Goal: Task Accomplishment & Management: Manage account settings

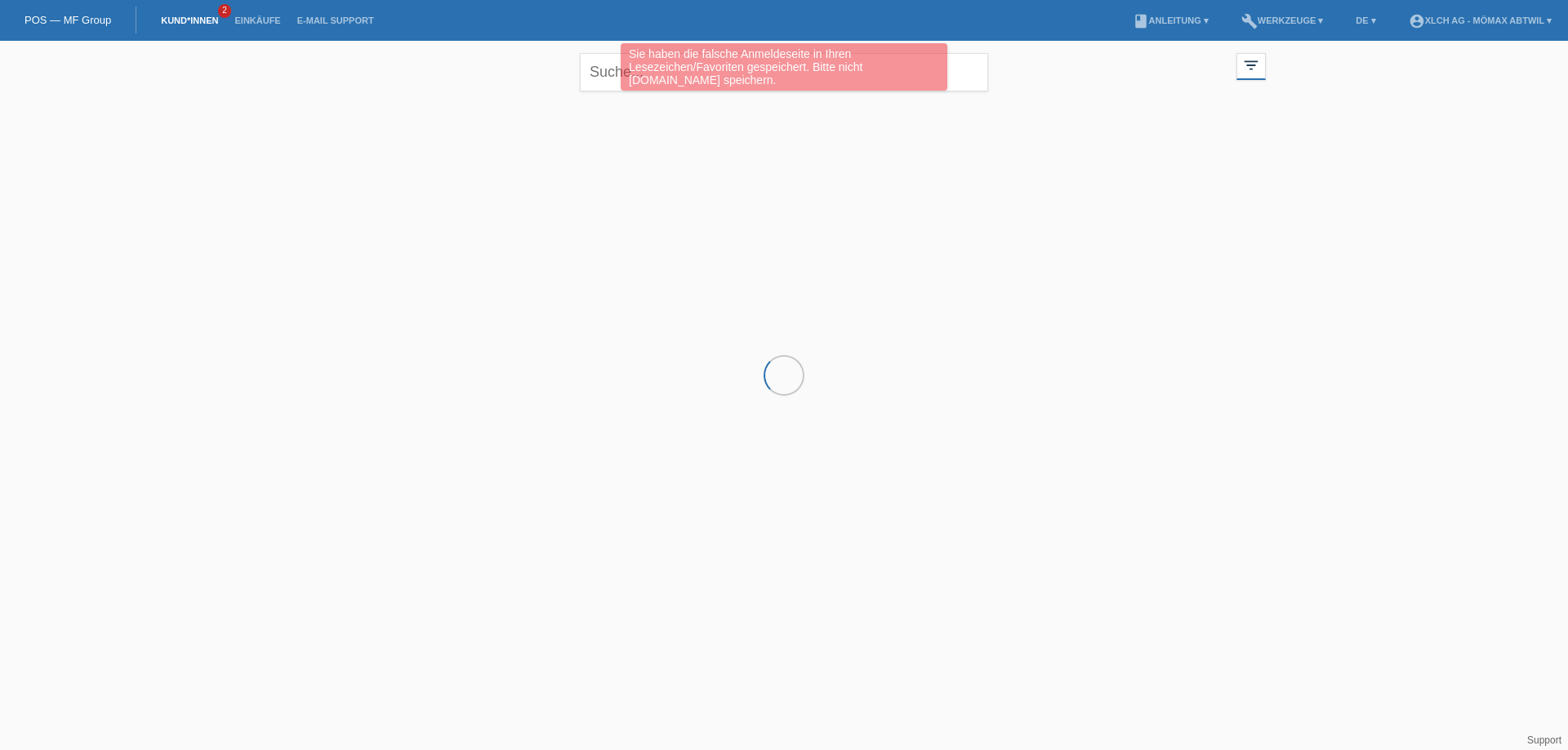
click at [193, 18] on link "Kund*innen" at bounding box center [188, 20] width 73 height 10
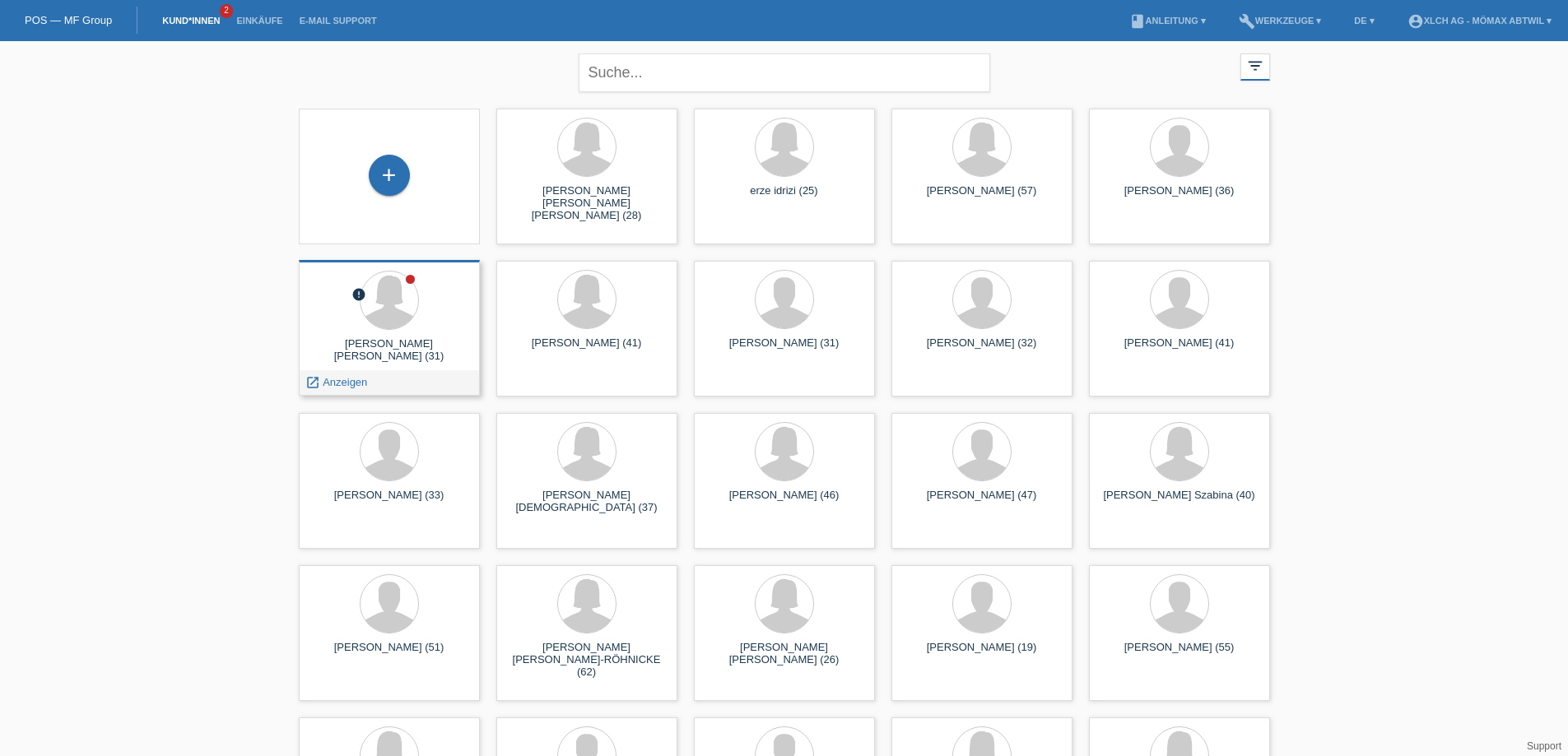
click at [366, 335] on div "error NASRA HAMZA HUSSEIN (31) launch Anzeigen" at bounding box center [390, 327] width 181 height 136
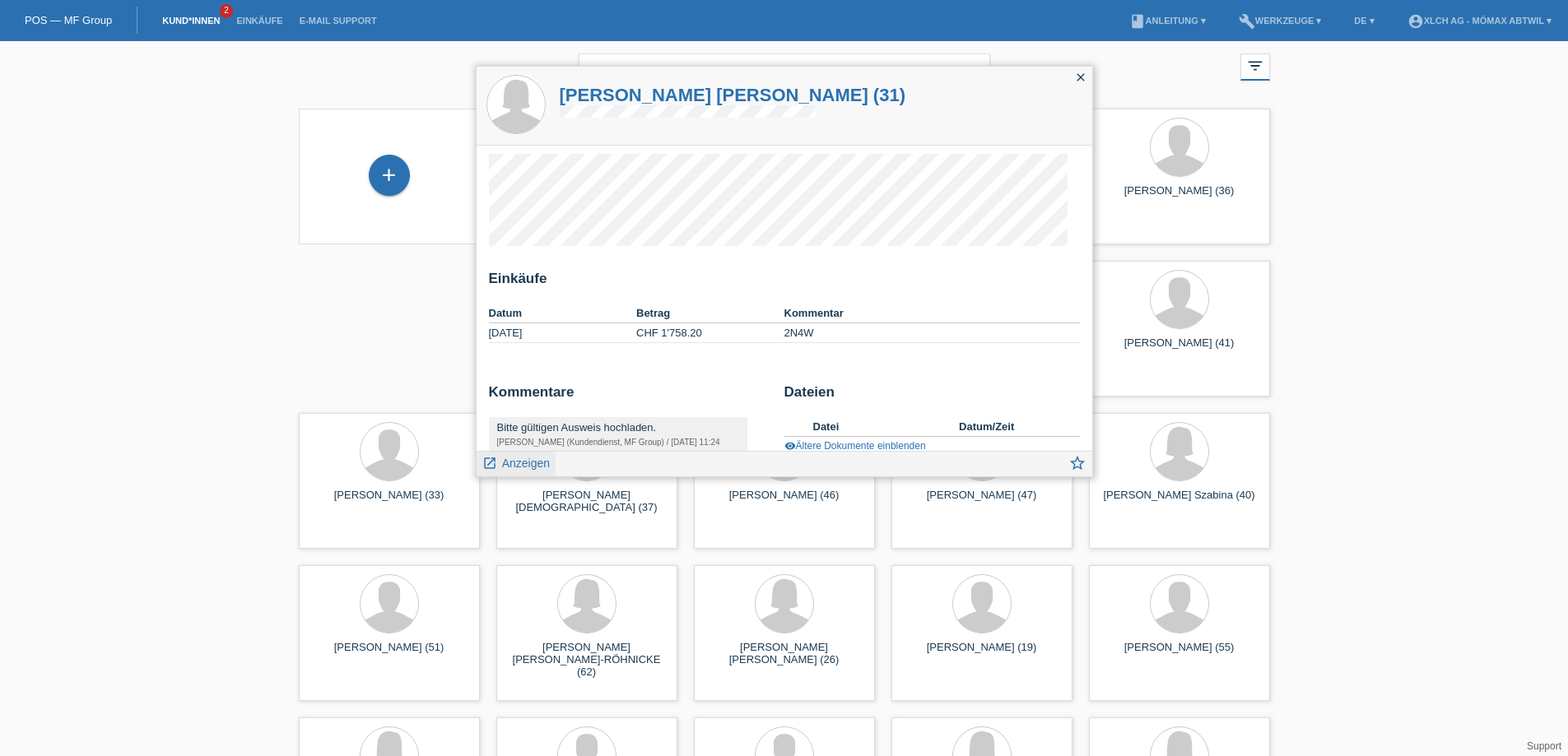
click at [535, 462] on span "Anzeigen" at bounding box center [526, 463] width 48 height 13
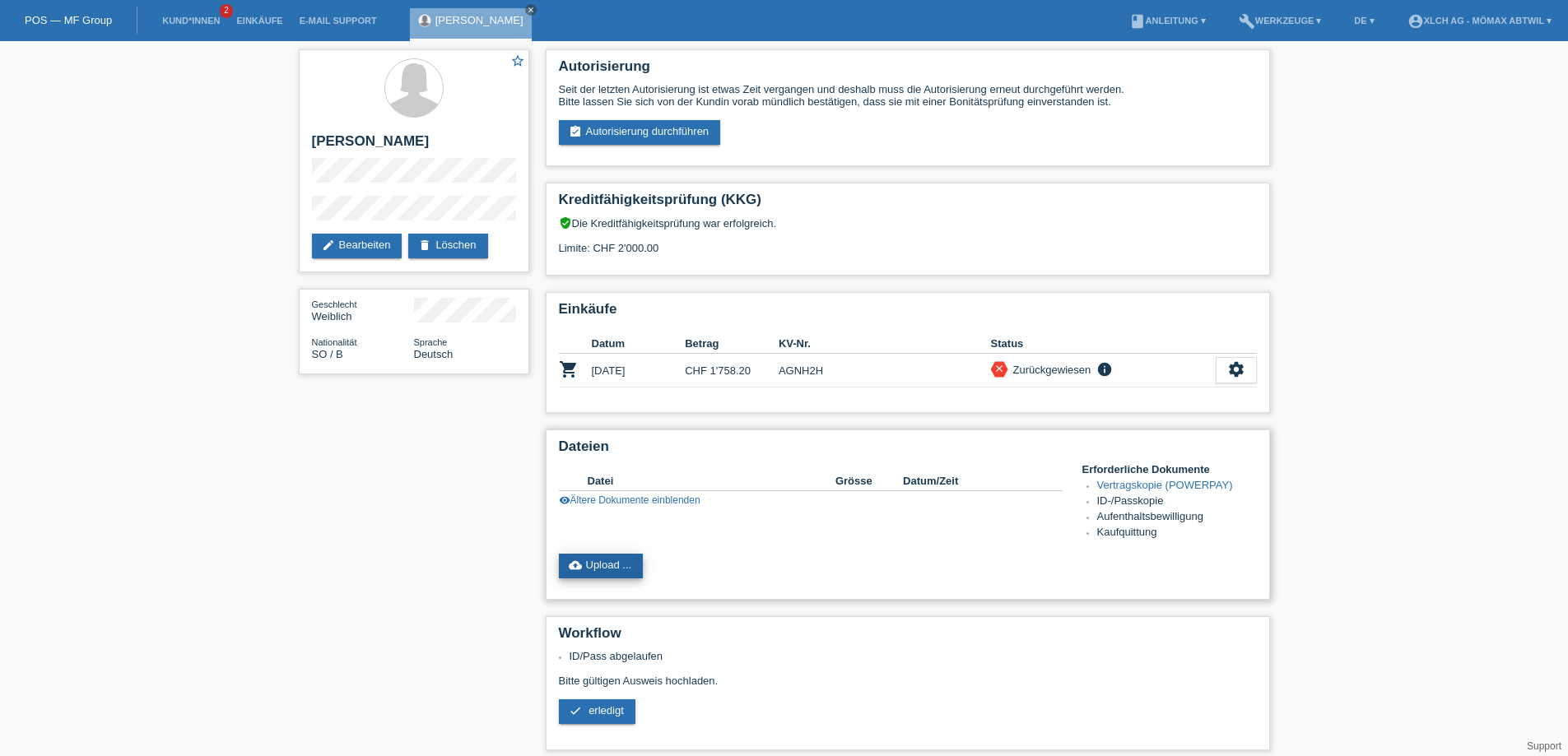
click at [620, 563] on link "cloud_upload Upload ..." at bounding box center [602, 566] width 85 height 25
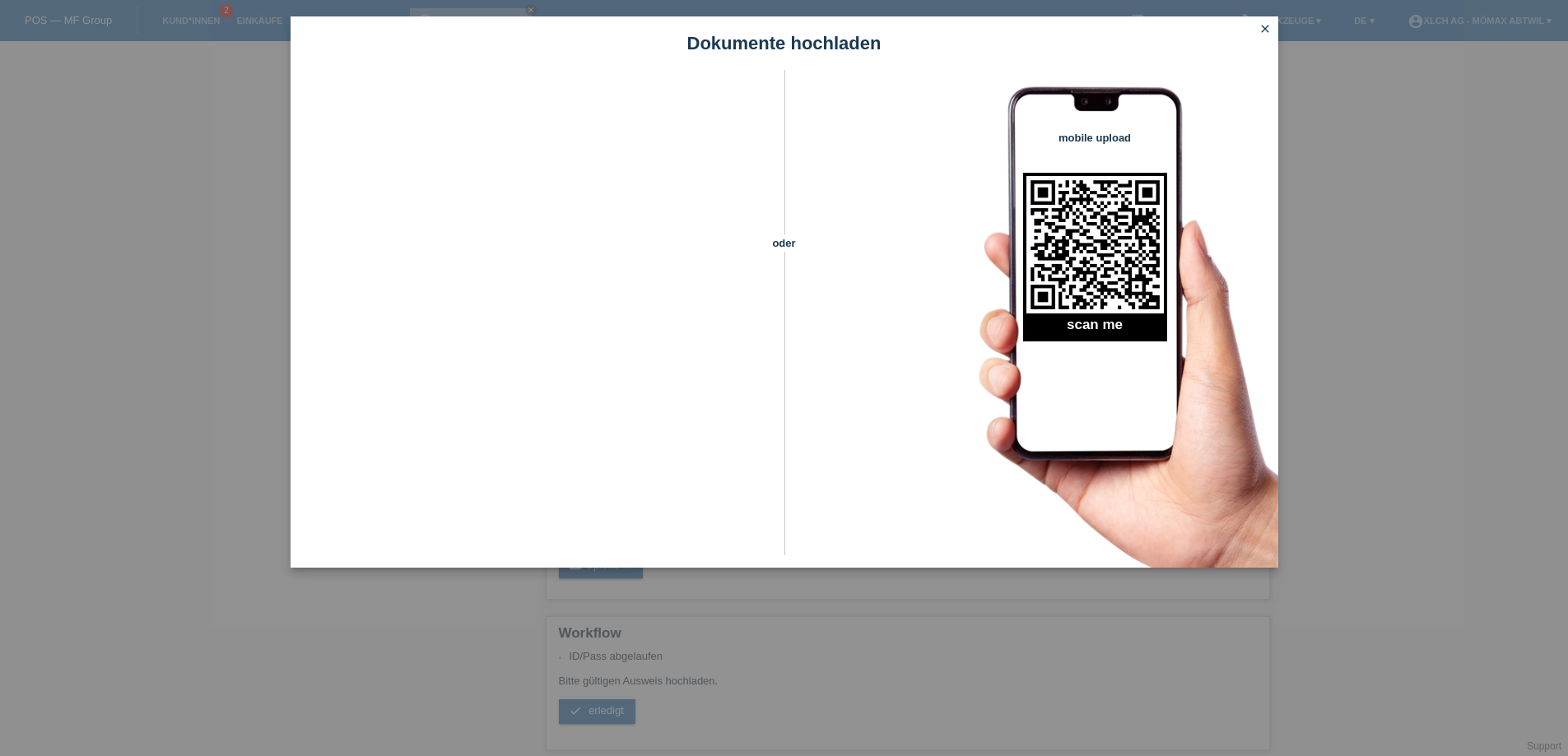
click at [1271, 25] on icon "close" at bounding box center [1265, 28] width 13 height 13
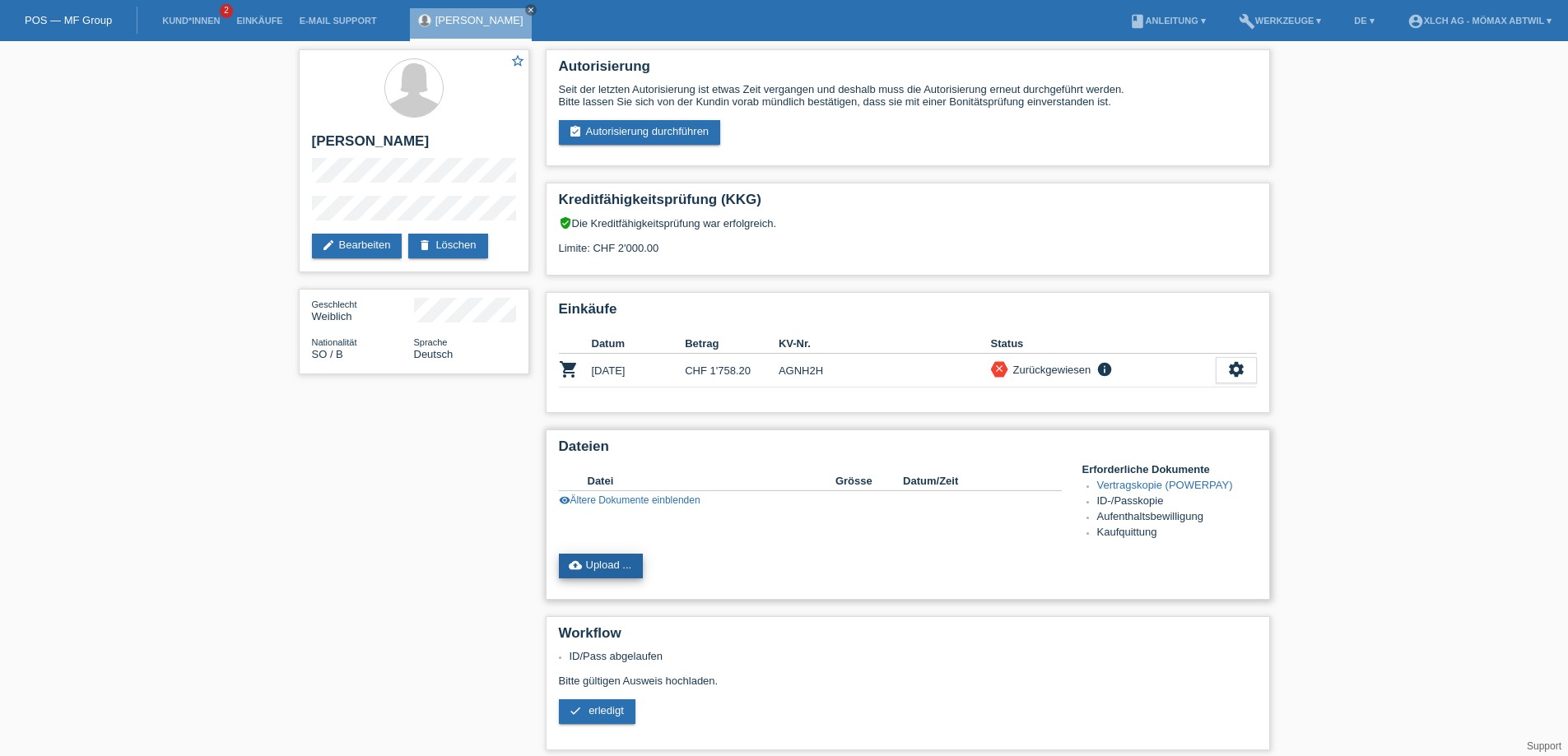
click at [627, 560] on link "cloud_upload Upload ..." at bounding box center [602, 566] width 85 height 25
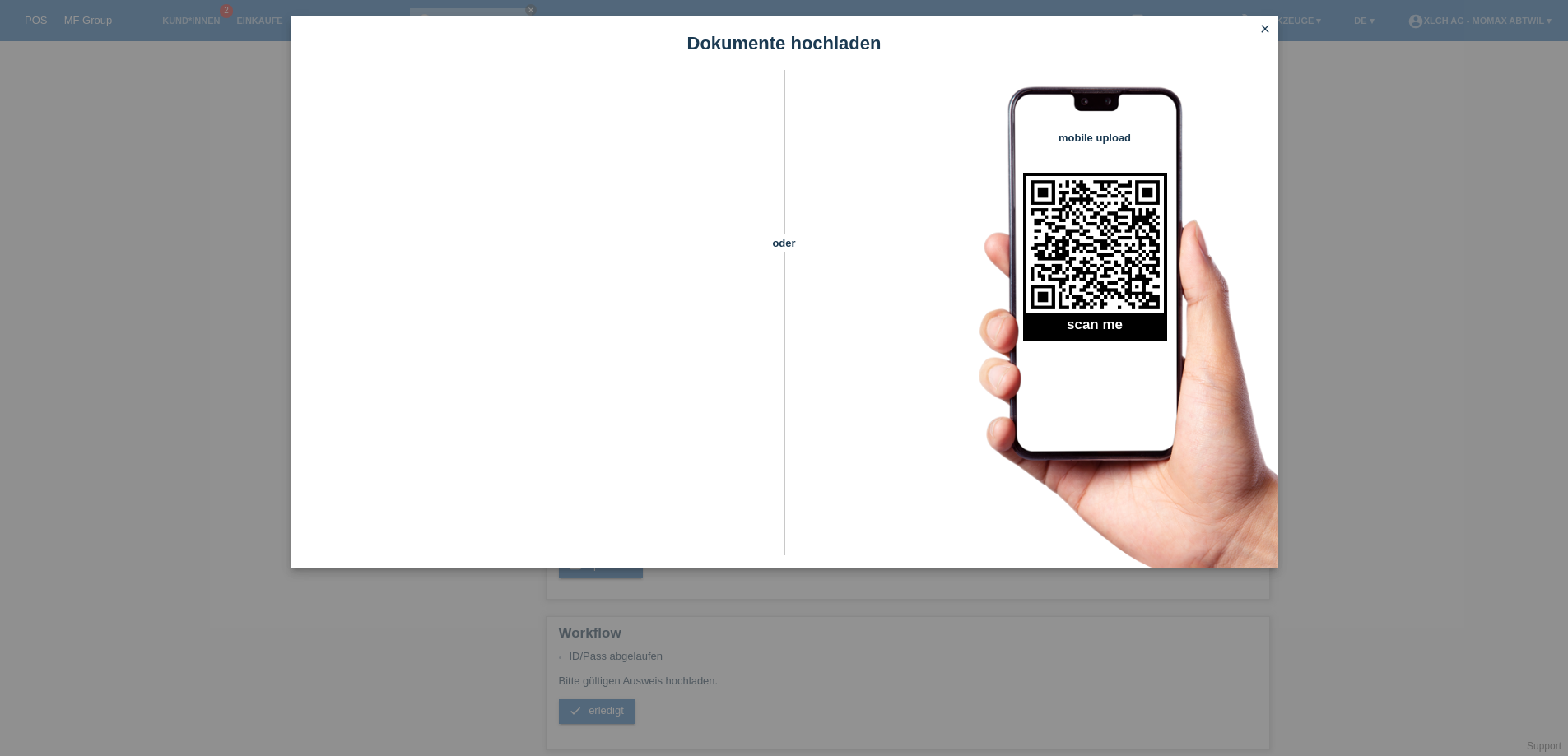
click at [1262, 28] on icon "close" at bounding box center [1265, 28] width 13 height 13
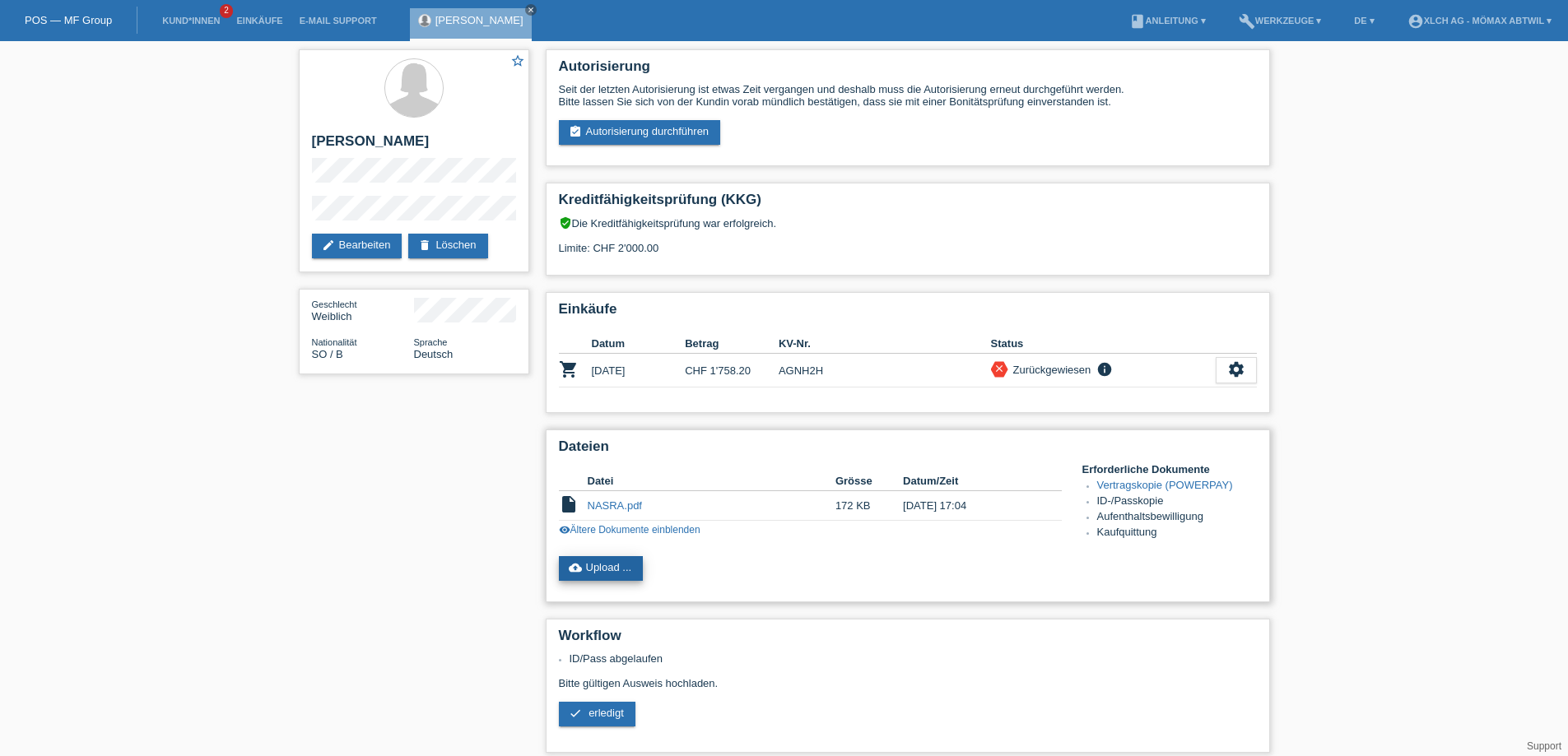
click at [611, 571] on link "cloud_upload Upload ..." at bounding box center [602, 569] width 85 height 25
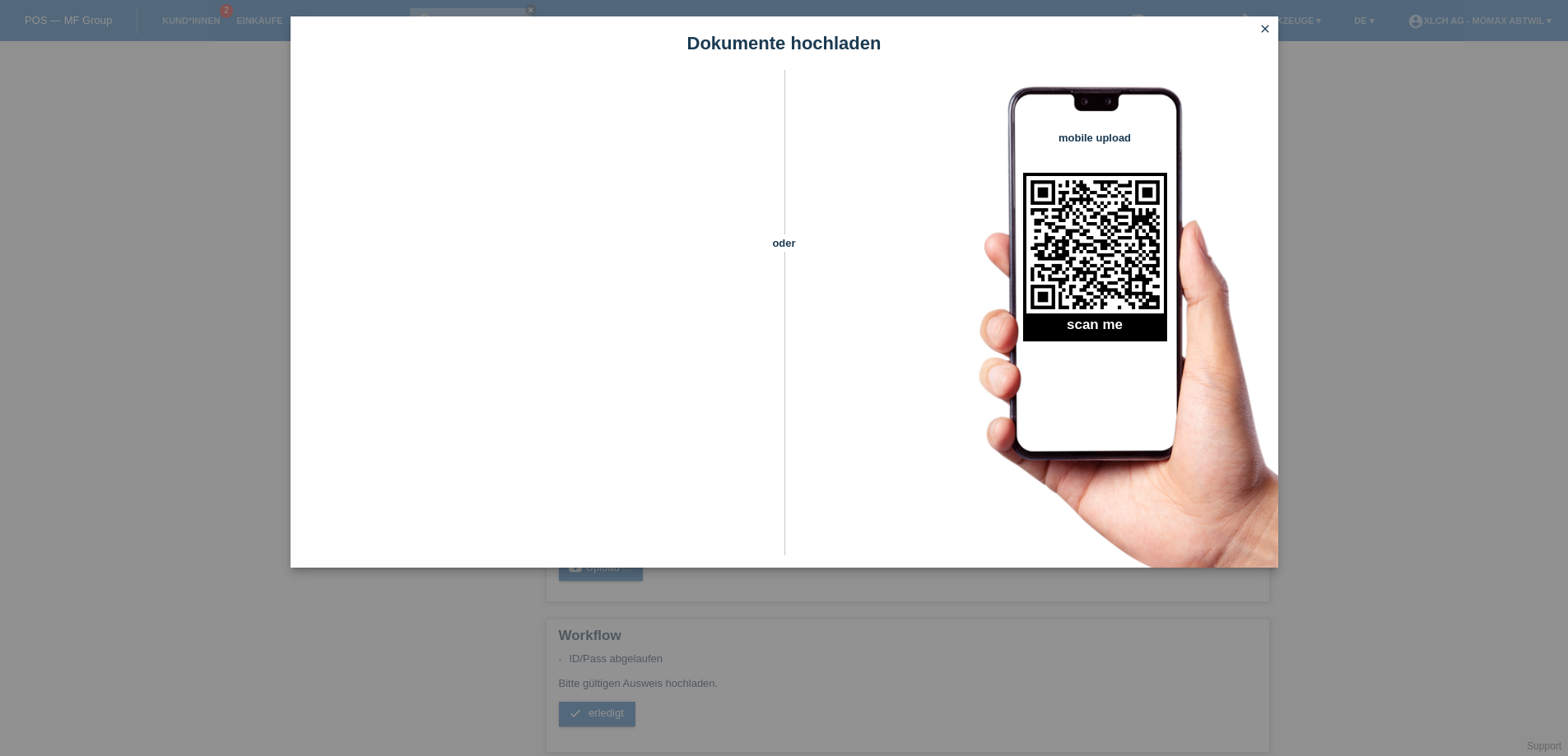
click at [1269, 23] on icon "close" at bounding box center [1265, 28] width 13 height 13
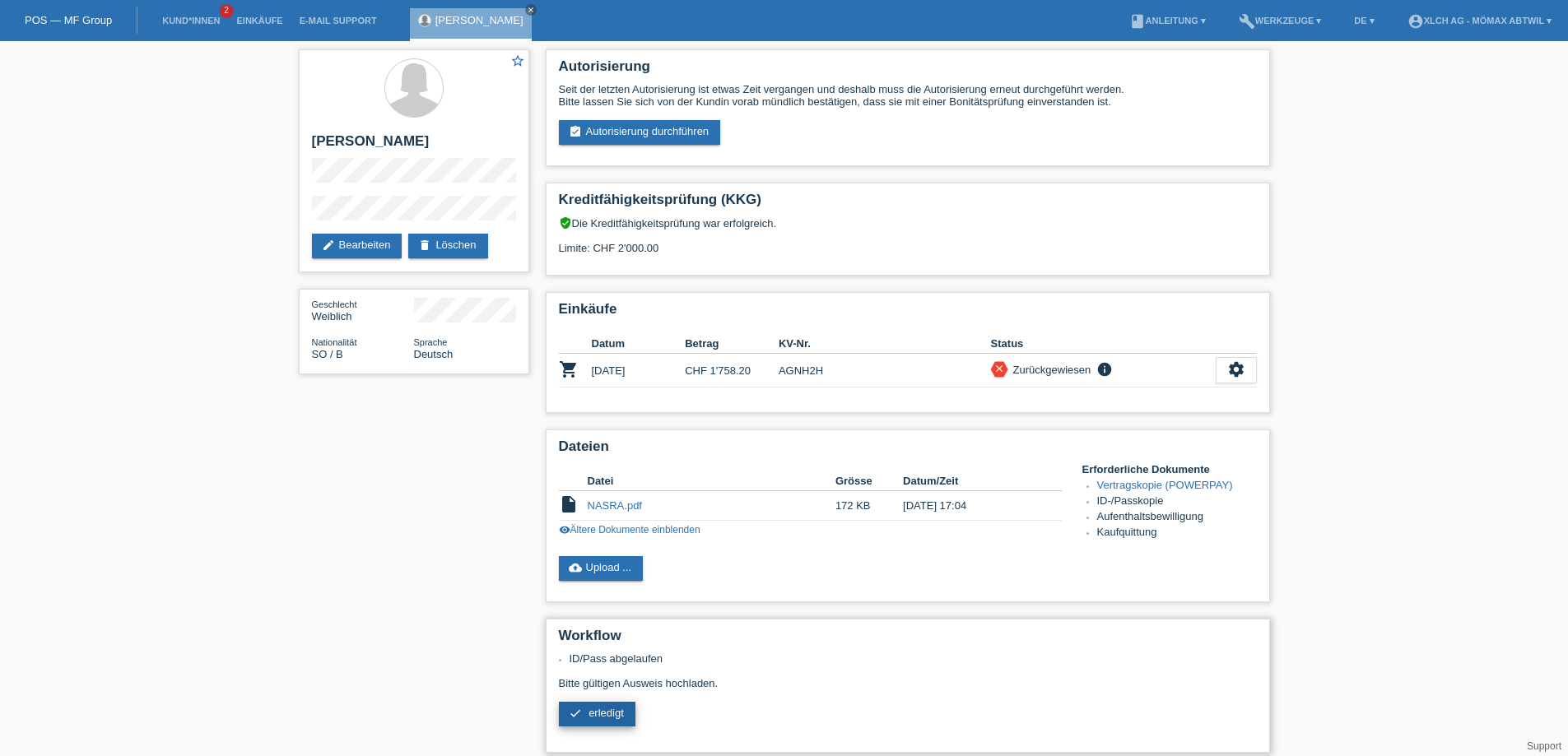
click at [593, 714] on span "erledigt" at bounding box center [606, 713] width 35 height 12
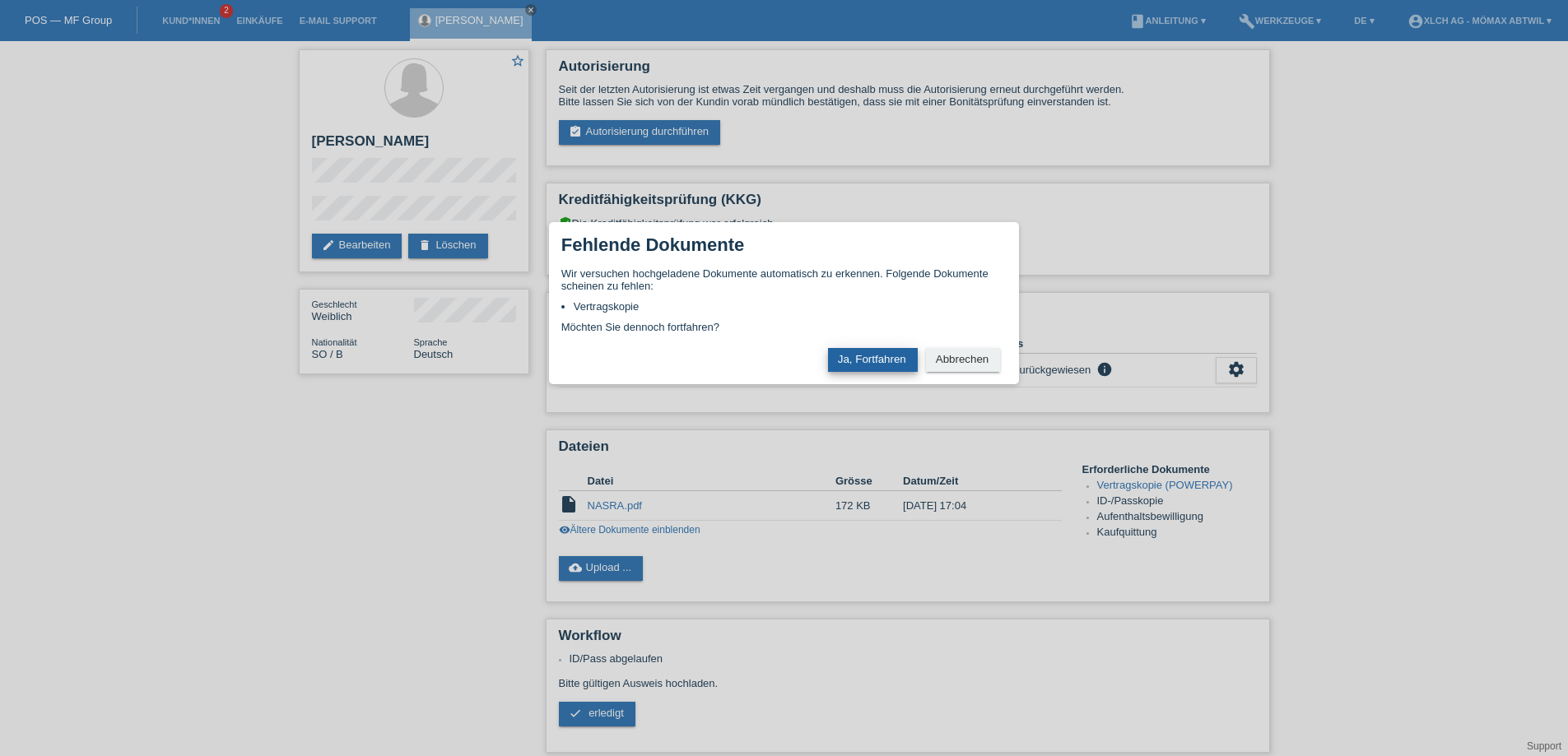
click at [878, 356] on button "Ja, Fortfahren" at bounding box center [872, 359] width 90 height 24
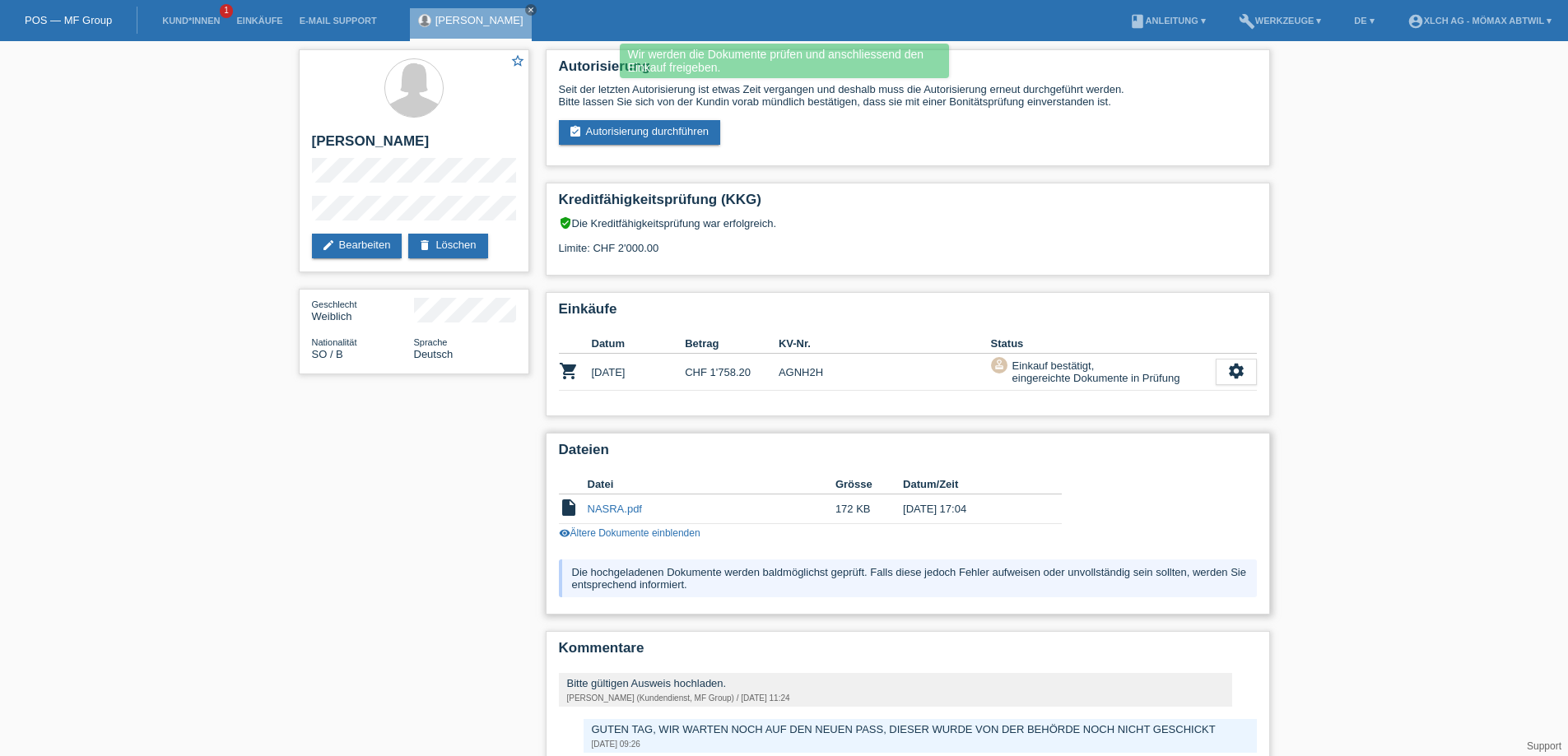
scroll to position [84, 0]
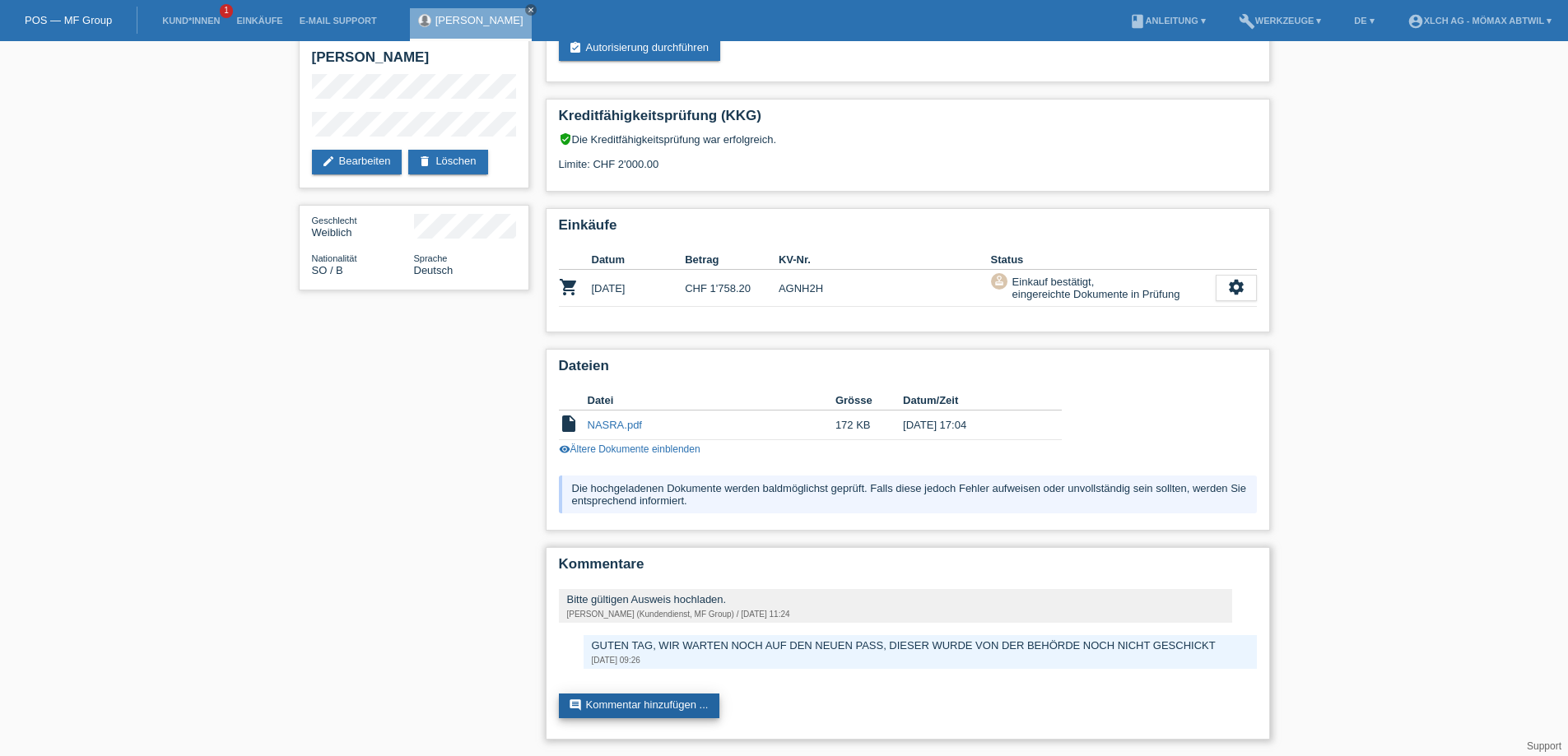
click at [659, 703] on link "comment Kommentar hinzufügen ..." at bounding box center [640, 706] width 162 height 25
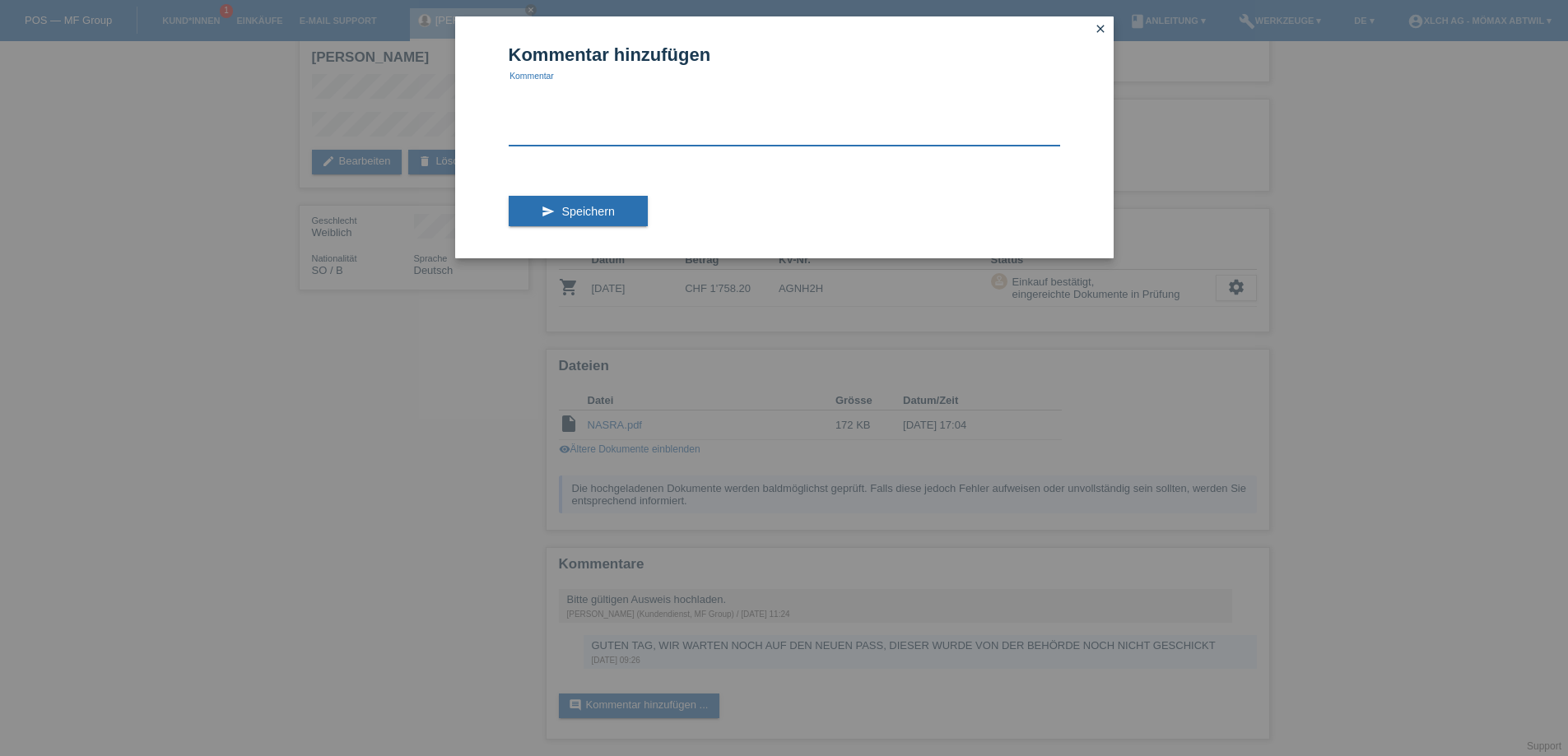
click at [566, 129] on textarea at bounding box center [784, 114] width 551 height 63
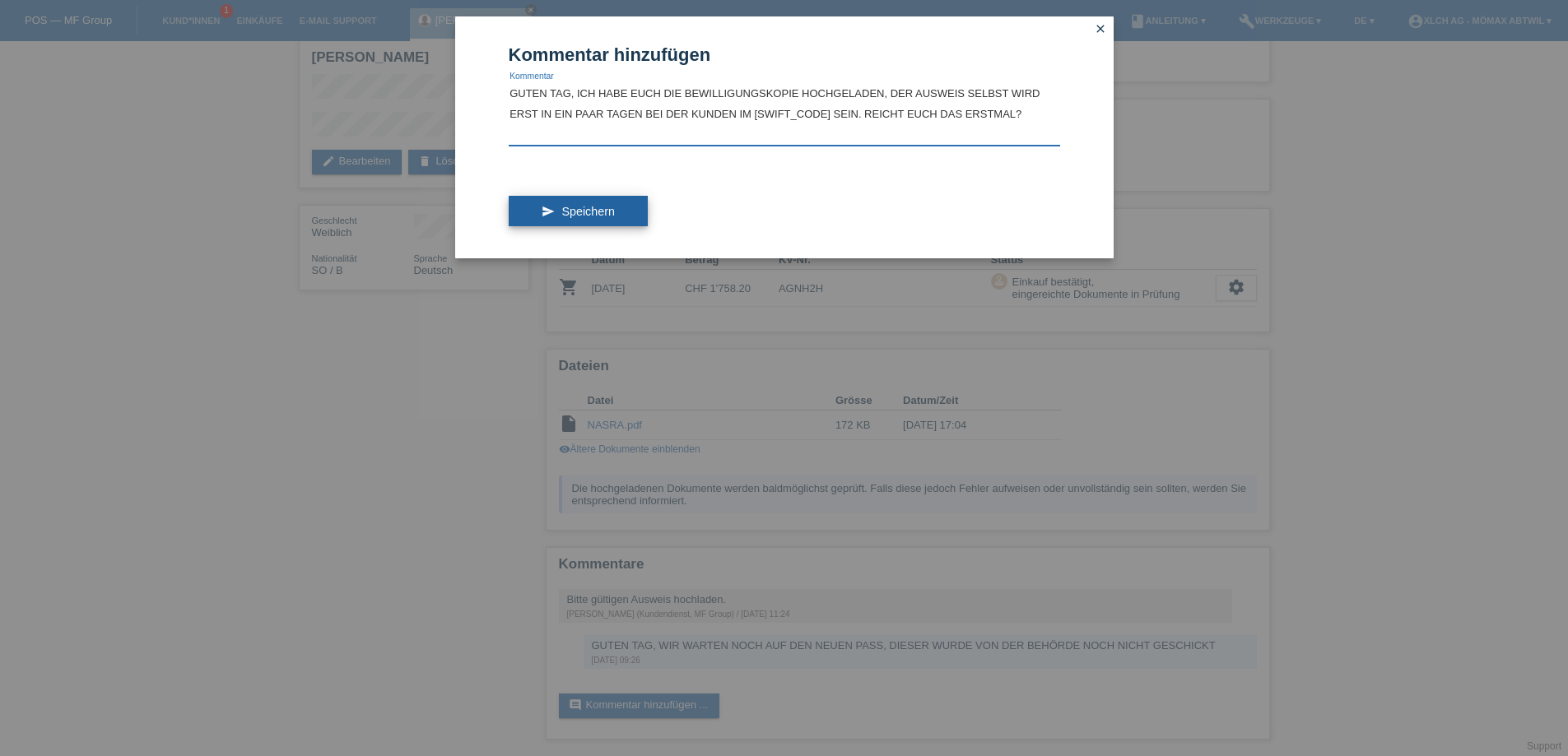
type textarea "GUTEN TAG, ICH HABE EUCH DIE BEWILLIGUNGSKOPIE HOCHGELADEN, DER AUSWEIS SELBST …"
click at [584, 217] on span "Speichern" at bounding box center [587, 211] width 52 height 13
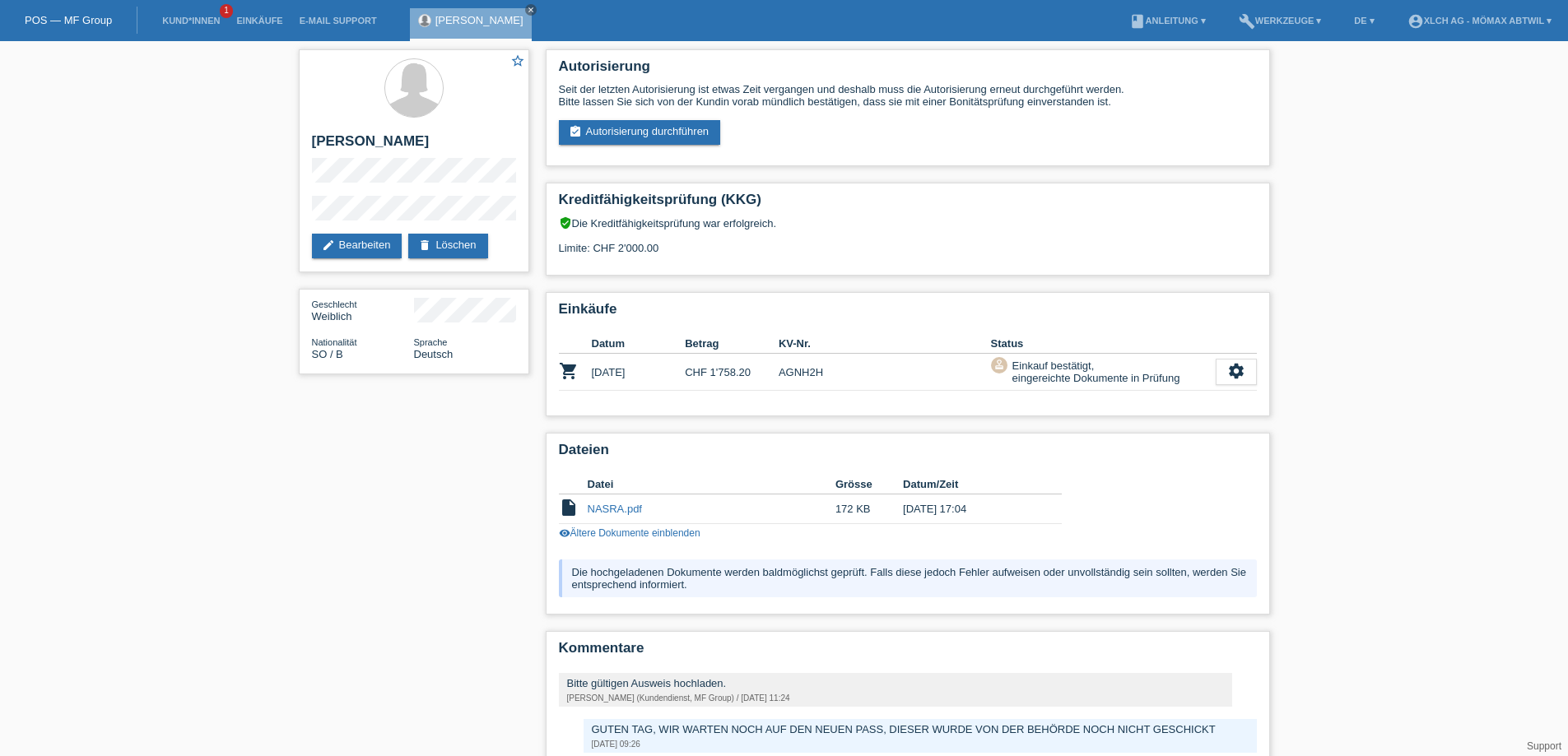
scroll to position [142, 0]
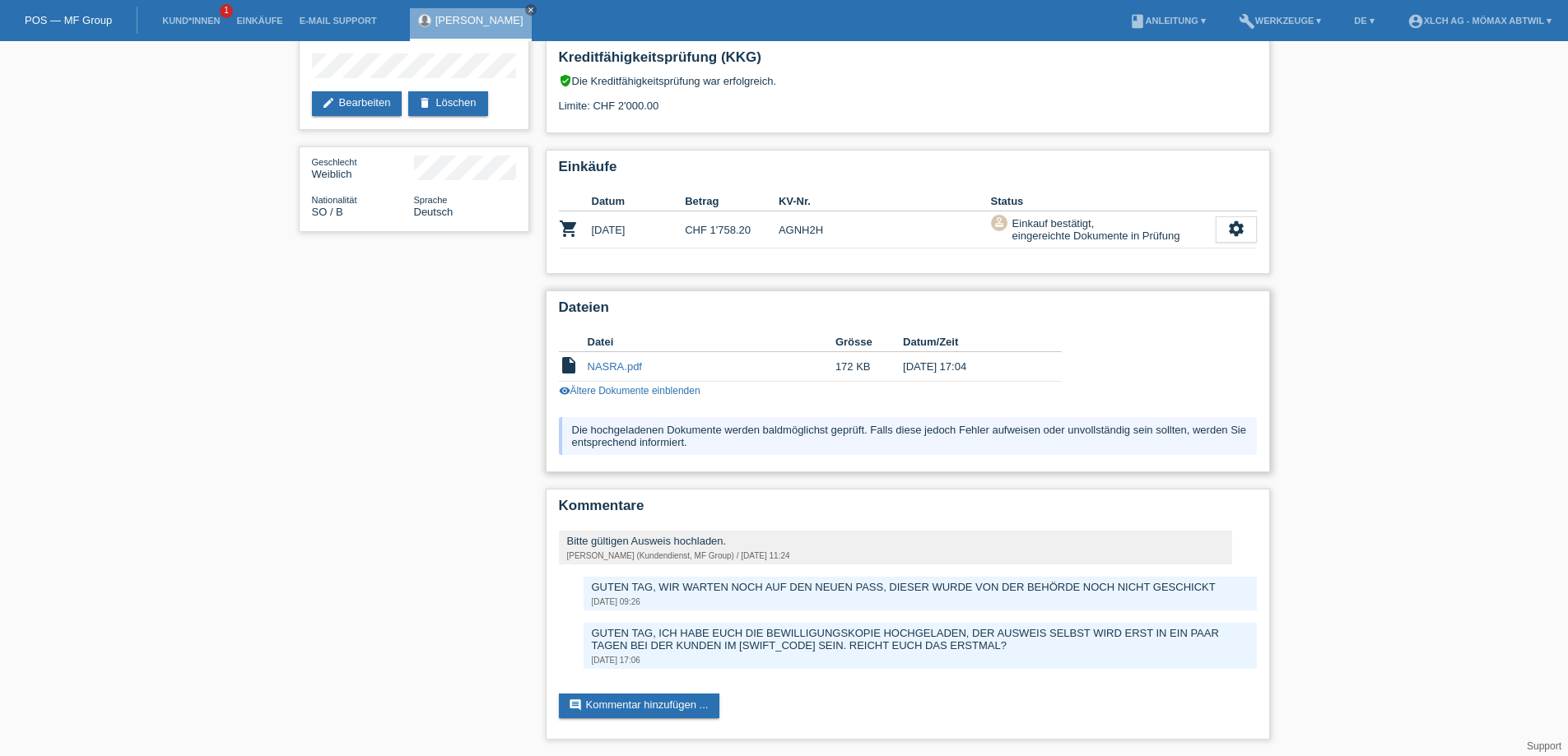
click at [629, 368] on link "NASRA.pdf" at bounding box center [614, 366] width 54 height 12
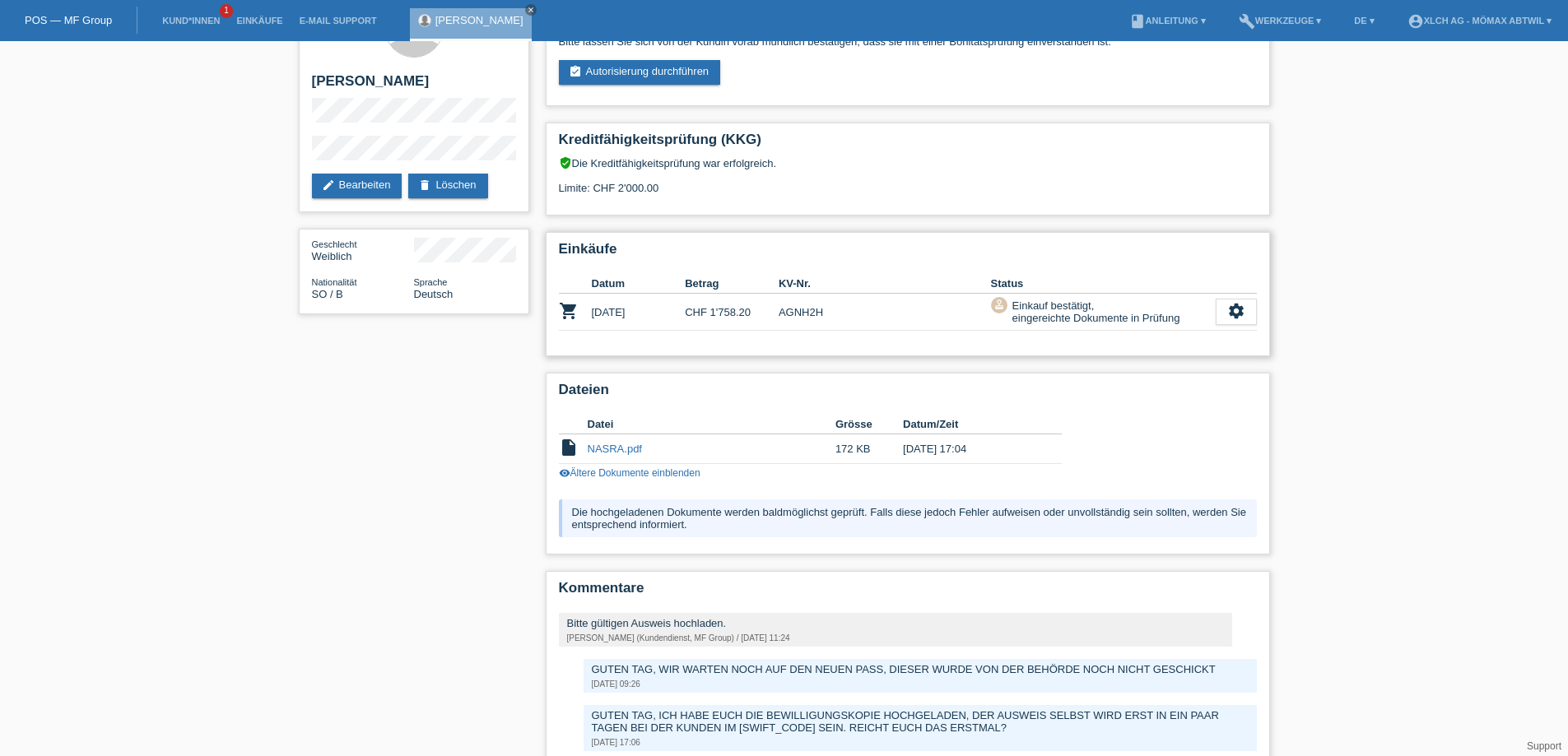
scroll to position [0, 0]
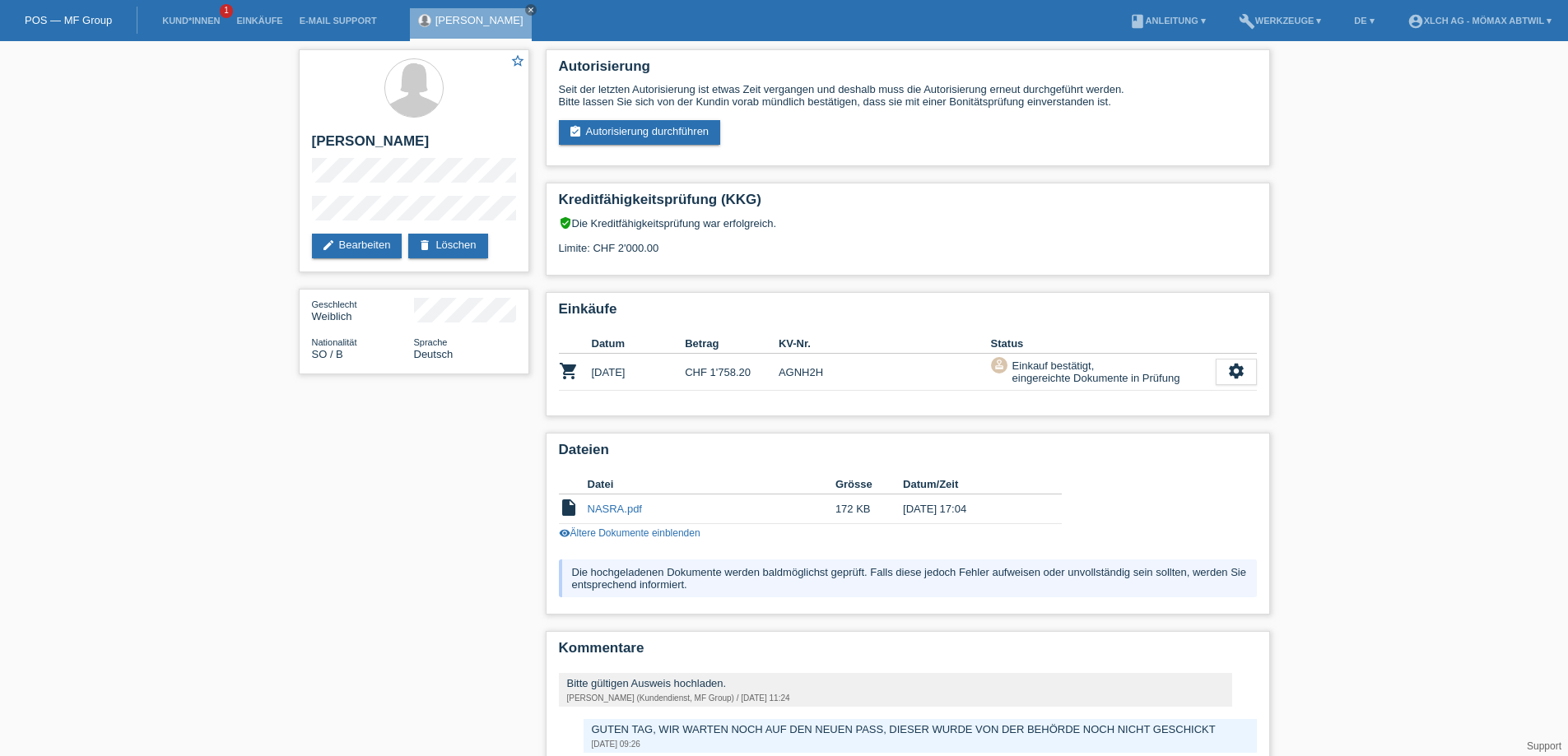
click at [182, 14] on li "Kund*innen 1" at bounding box center [190, 20] width 74 height 42
click at [209, 21] on link "Kund*innen" at bounding box center [190, 20] width 74 height 10
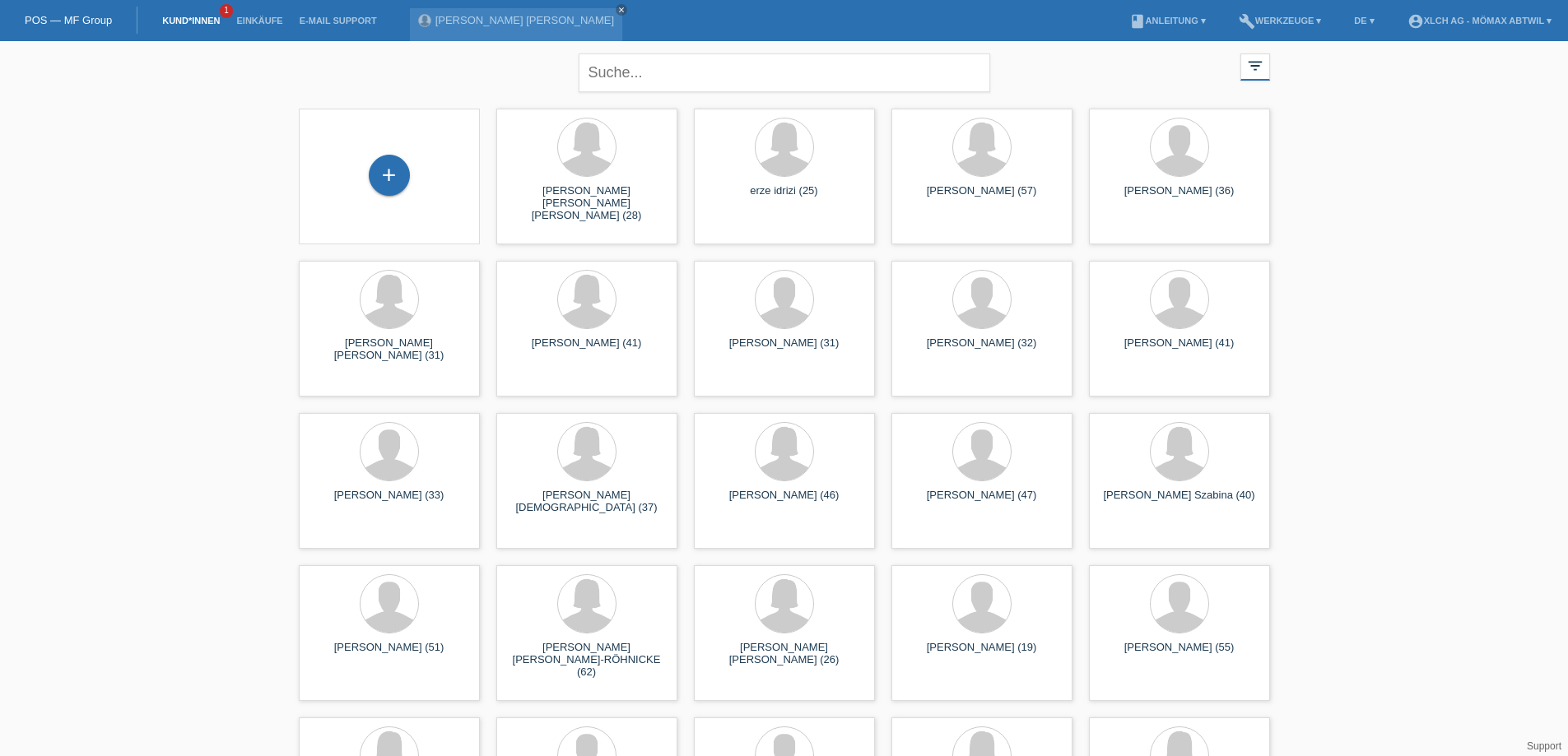
click at [172, 21] on link "Kund*innen" at bounding box center [190, 20] width 74 height 10
